Goal: Download file/media

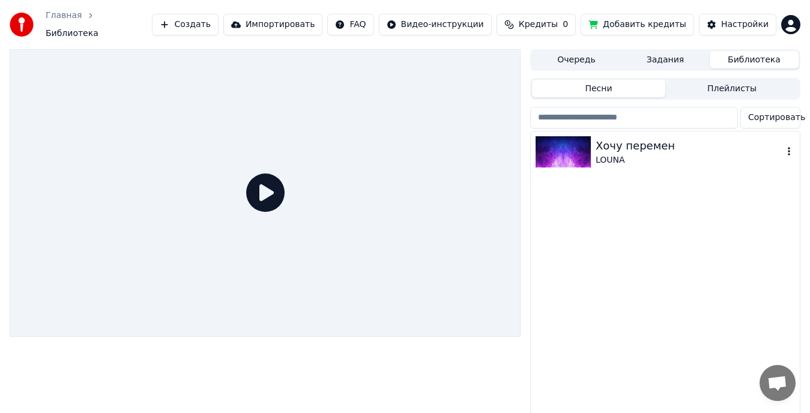
click at [629, 154] on div "LOUNA" at bounding box center [688, 160] width 187 height 12
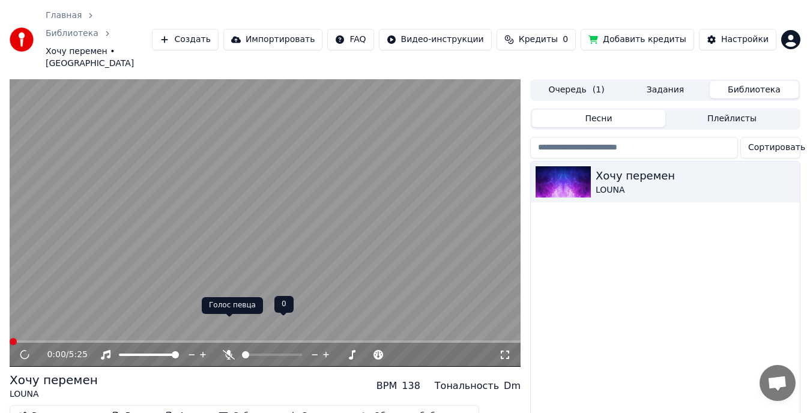
click at [225, 350] on icon at bounding box center [229, 355] width 12 height 10
click at [263, 349] on div at bounding box center [283, 355] width 97 height 12
click at [268, 349] on div at bounding box center [283, 355] width 97 height 12
click at [268, 353] on span at bounding box center [272, 354] width 60 height 2
click at [252, 351] on span at bounding box center [254, 354] width 7 height 7
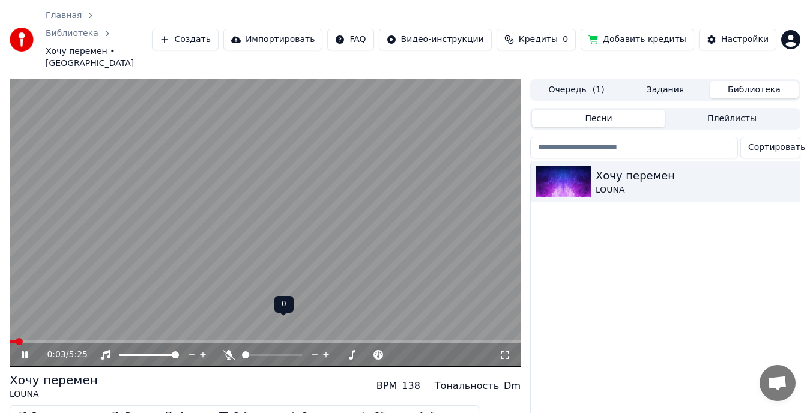
click at [242, 351] on span at bounding box center [245, 354] width 7 height 7
click at [128, 353] on span at bounding box center [124, 354] width 10 height 2
click at [73, 340] on span at bounding box center [265, 341] width 511 height 2
click at [242, 351] on span at bounding box center [245, 354] width 7 height 7
click at [383, 340] on span at bounding box center [265, 341] width 511 height 2
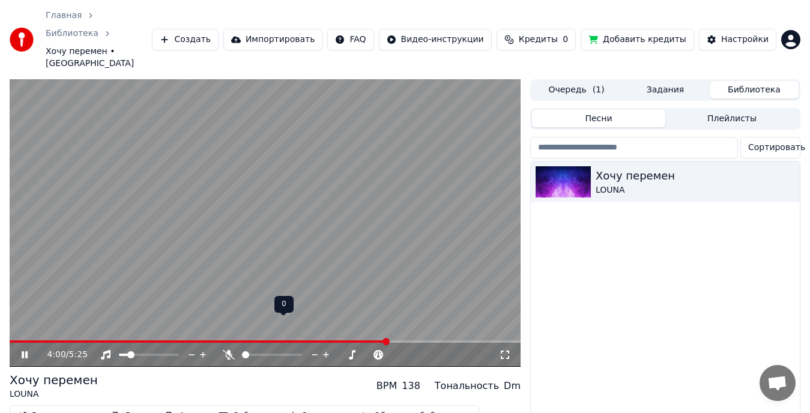
drag, startPoint x: 250, startPoint y: 326, endPoint x: 258, endPoint y: 325, distance: 8.4
click at [258, 349] on div at bounding box center [283, 355] width 97 height 12
click at [261, 353] on span at bounding box center [272, 354] width 60 height 2
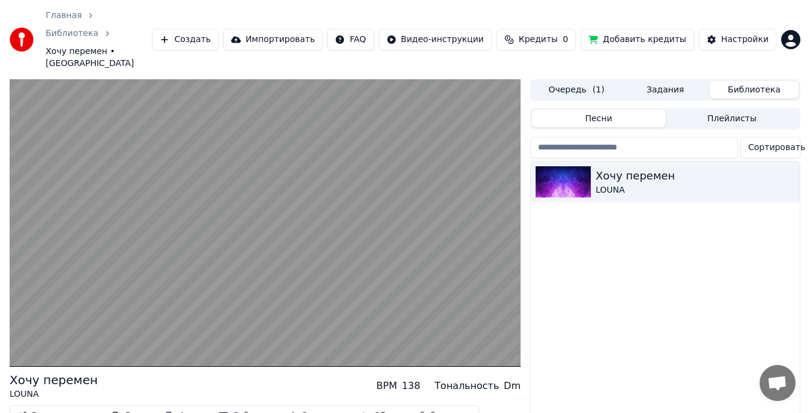
click at [120, 407] on button "Видео" at bounding box center [132, 415] width 52 height 17
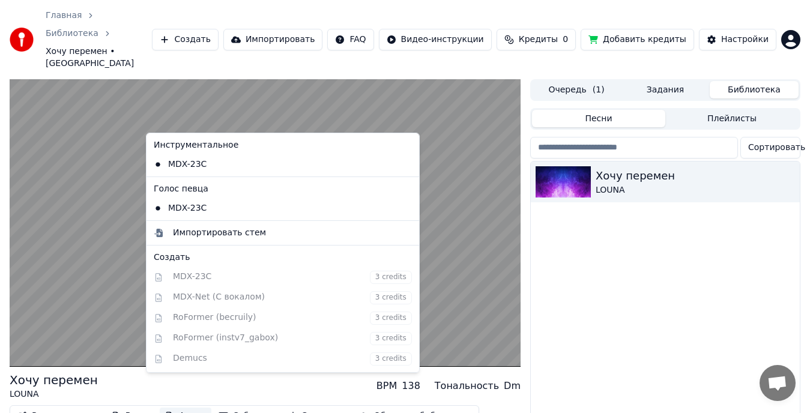
click at [601, 364] on div "Хочу перемен LOUNA" at bounding box center [665, 315] width 269 height 308
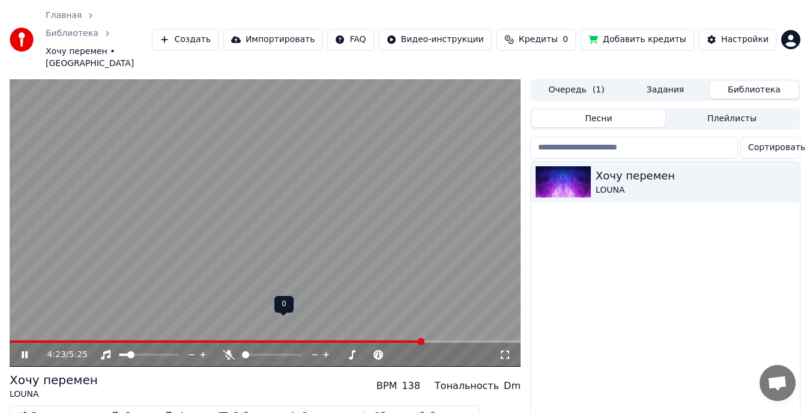
click at [242, 353] on span at bounding box center [242, 354] width 0 height 2
click at [368, 308] on video at bounding box center [265, 222] width 511 height 287
click at [391, 340] on span at bounding box center [217, 341] width 415 height 2
click at [29, 350] on icon at bounding box center [33, 355] width 28 height 10
drag, startPoint x: 252, startPoint y: 326, endPoint x: 260, endPoint y: 326, distance: 7.8
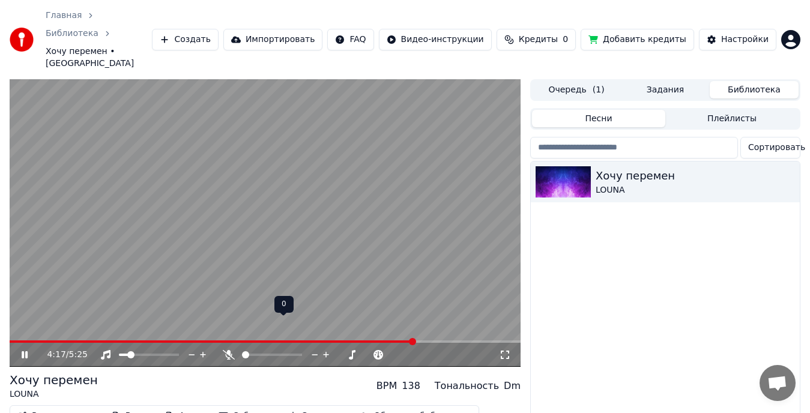
click at [260, 349] on div at bounding box center [283, 355] width 97 height 12
click at [242, 353] on span at bounding box center [272, 354] width 60 height 2
click at [288, 412] on icon "button" at bounding box center [293, 416] width 10 height 8
click at [195, 371] on div "Хочу перемен LOUNA BPM 138 Тональность Dm" at bounding box center [265, 385] width 511 height 29
click at [21, 350] on icon at bounding box center [33, 355] width 28 height 10
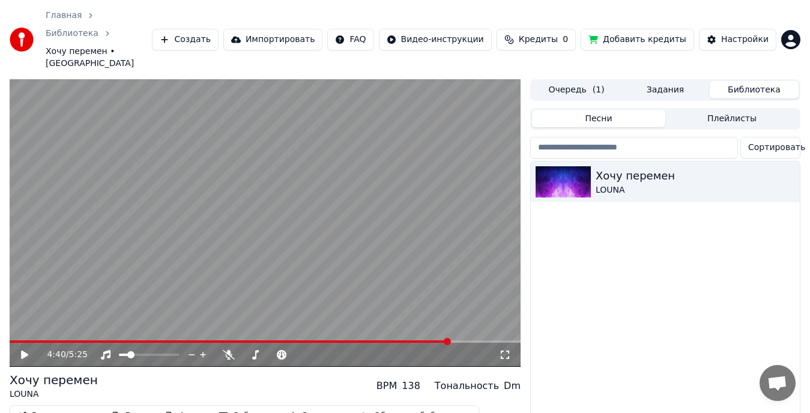
click at [304, 407] on button "Загрузить" at bounding box center [317, 415] width 69 height 17
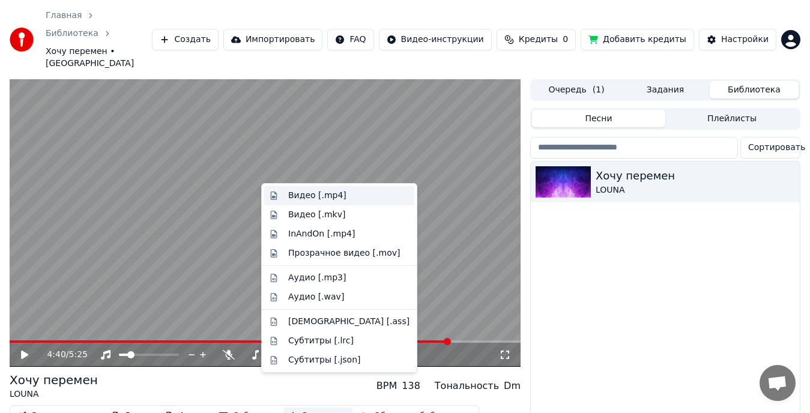
click at [310, 199] on div "Видео [.mp4]" at bounding box center [317, 196] width 58 height 12
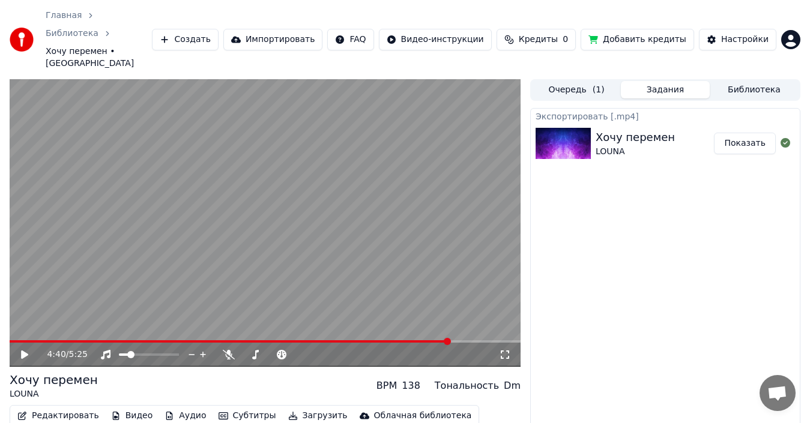
click at [749, 133] on button "Показать" at bounding box center [745, 144] width 62 height 22
click at [622, 192] on div "Экспортировать [.mp4] Хочу перемен LOUNA Показать" at bounding box center [665, 287] width 270 height 359
click at [753, 133] on button "Показать" at bounding box center [745, 144] width 62 height 22
